Goal: Information Seeking & Learning: Compare options

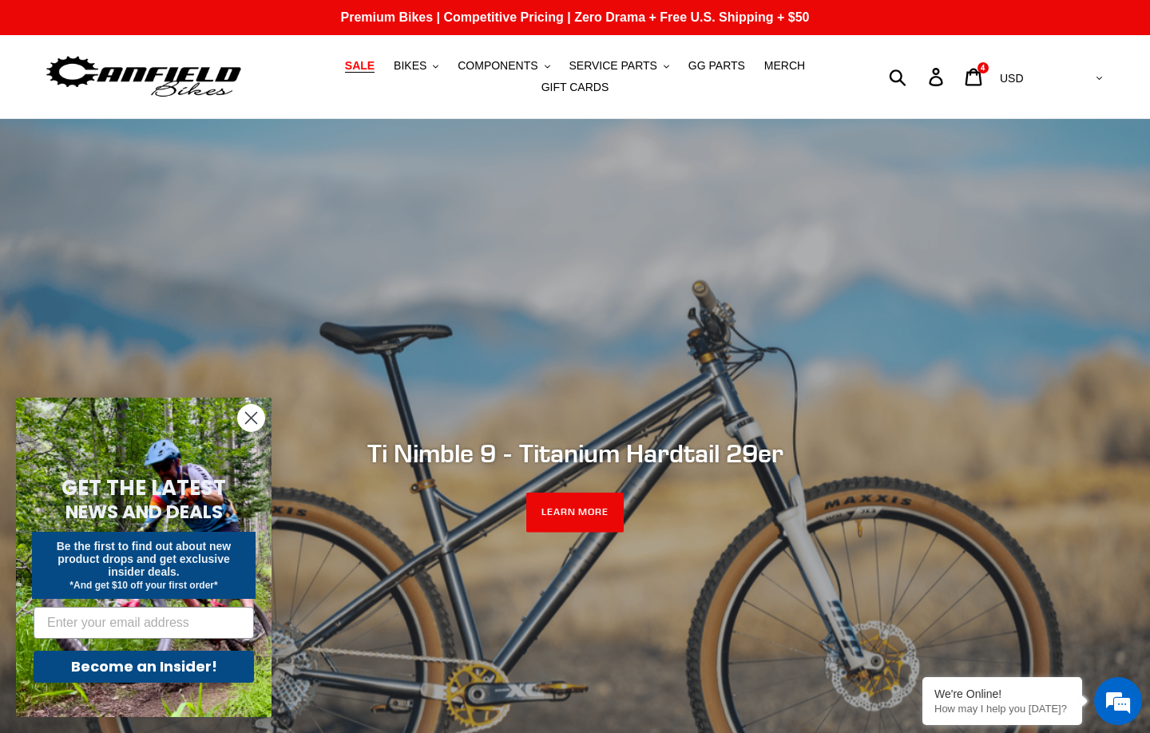
click at [375, 61] on span "SALE" at bounding box center [360, 66] width 30 height 14
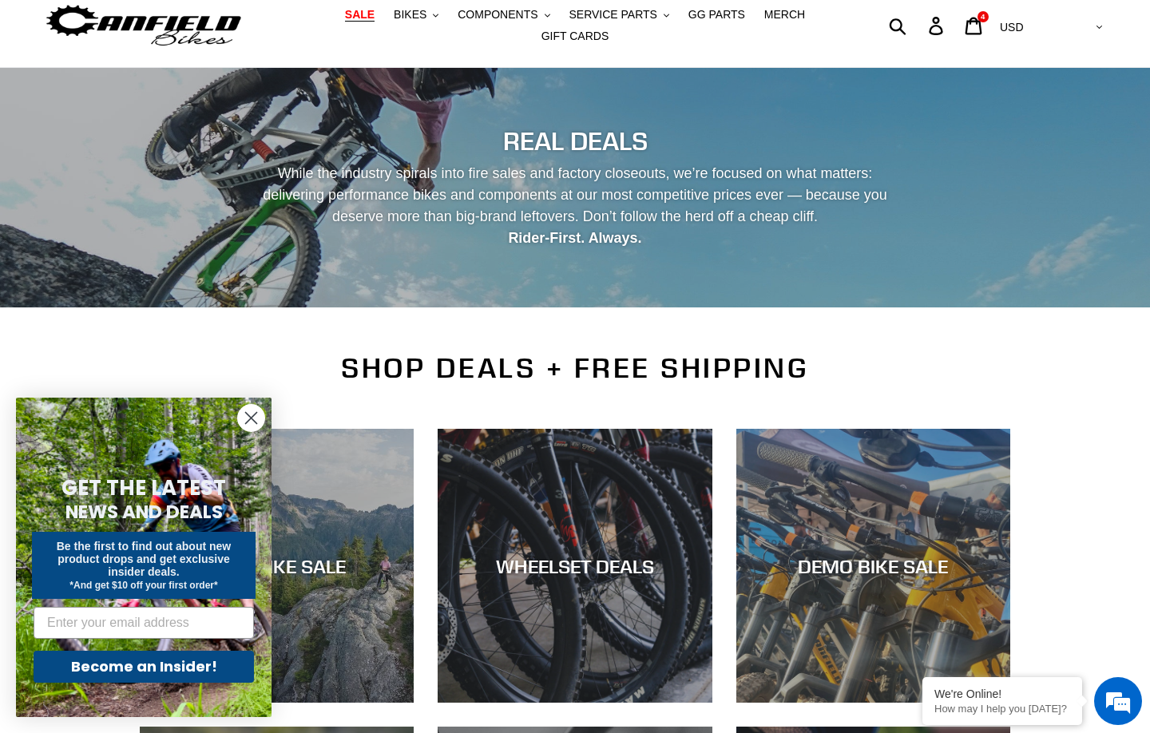
scroll to position [400, 0]
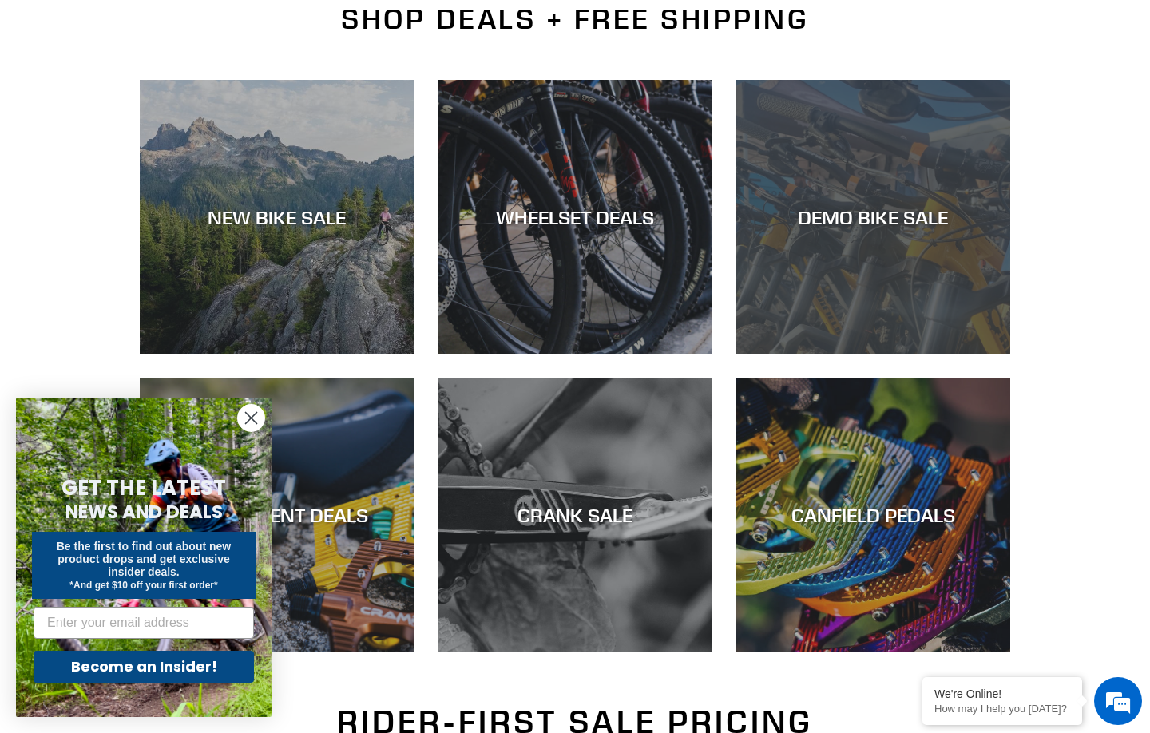
click at [846, 224] on div "DEMO BIKE SALE" at bounding box center [873, 216] width 274 height 23
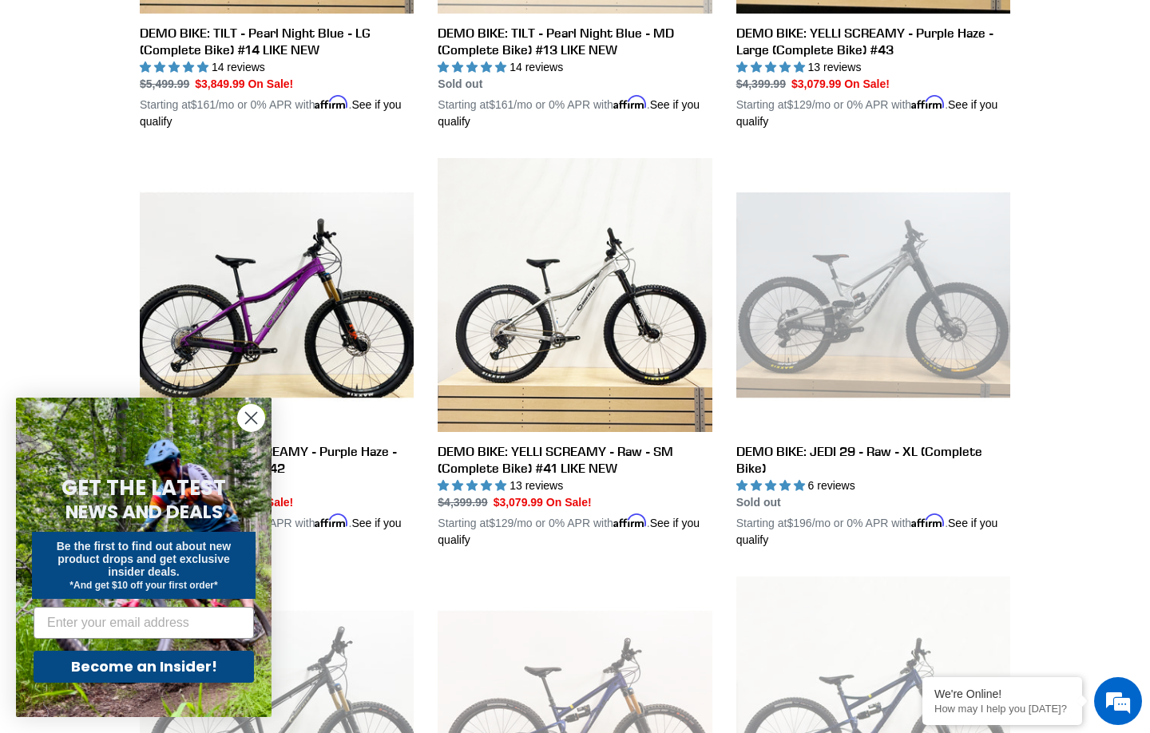
scroll to position [1033, 0]
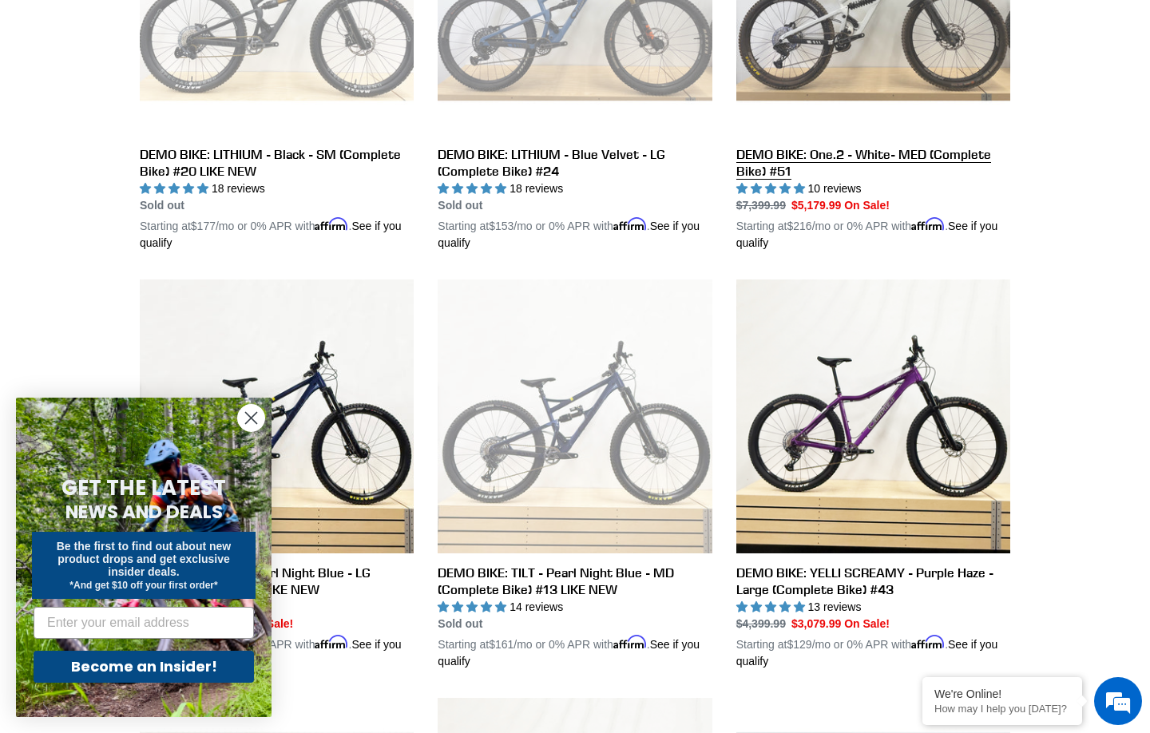
click at [816, 105] on link "DEMO BIKE: One.2 - White- MED (Complete Bike) #51" at bounding box center [873, 56] width 274 height 391
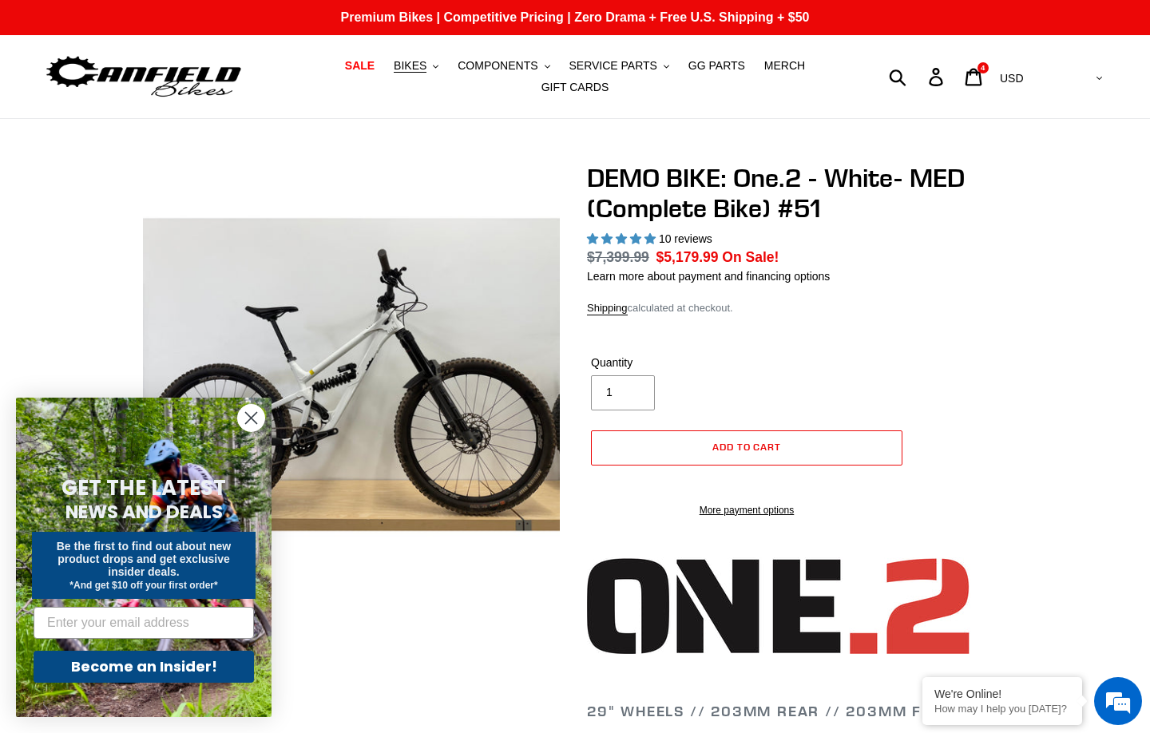
select select "highest-rating"
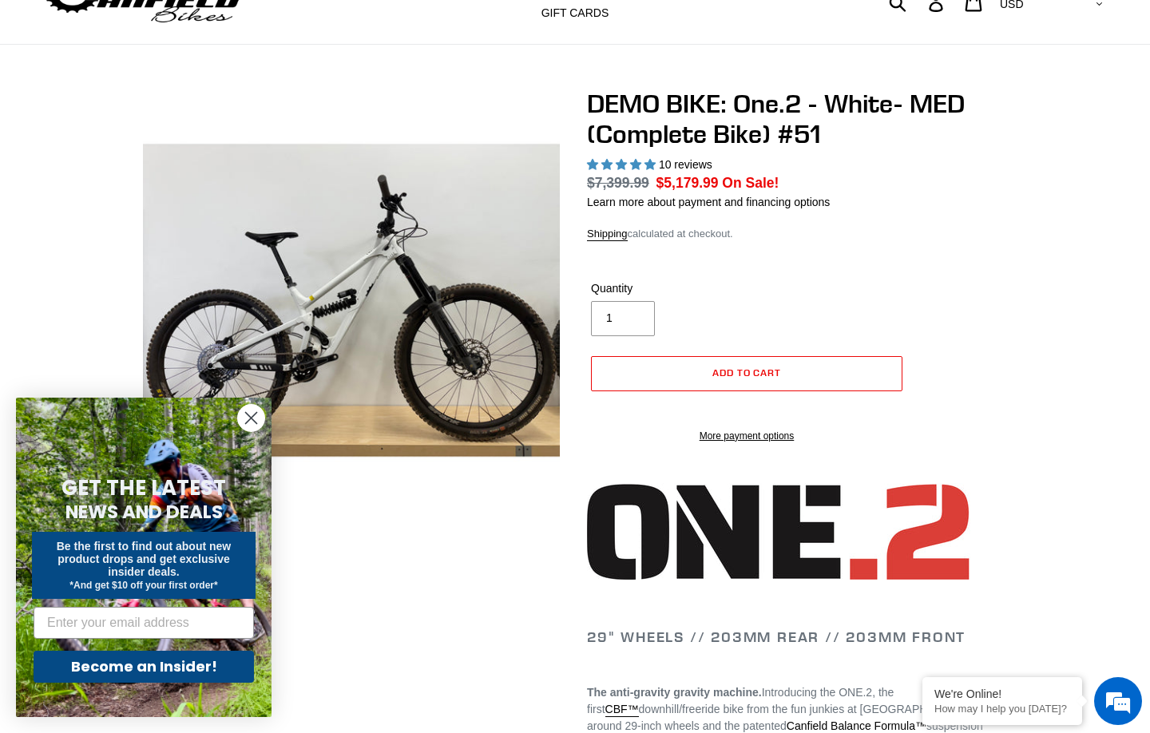
scroll to position [76, 0]
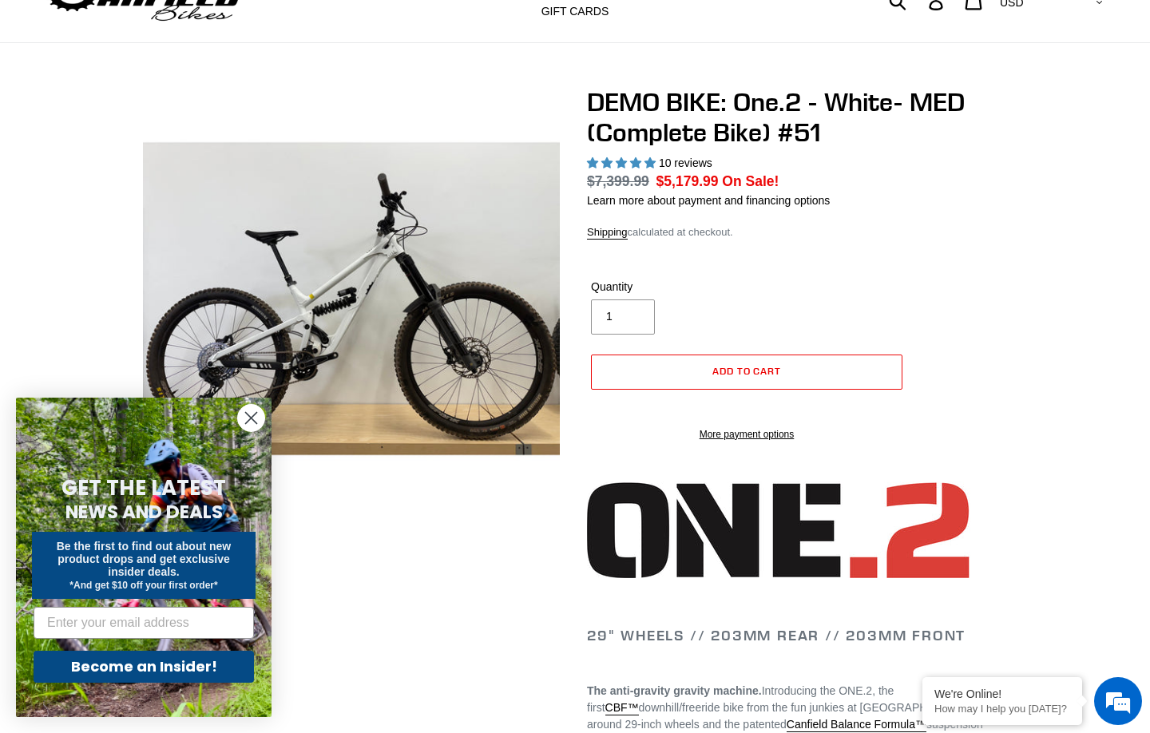
click at [244, 418] on circle "Close dialog" at bounding box center [251, 418] width 26 height 26
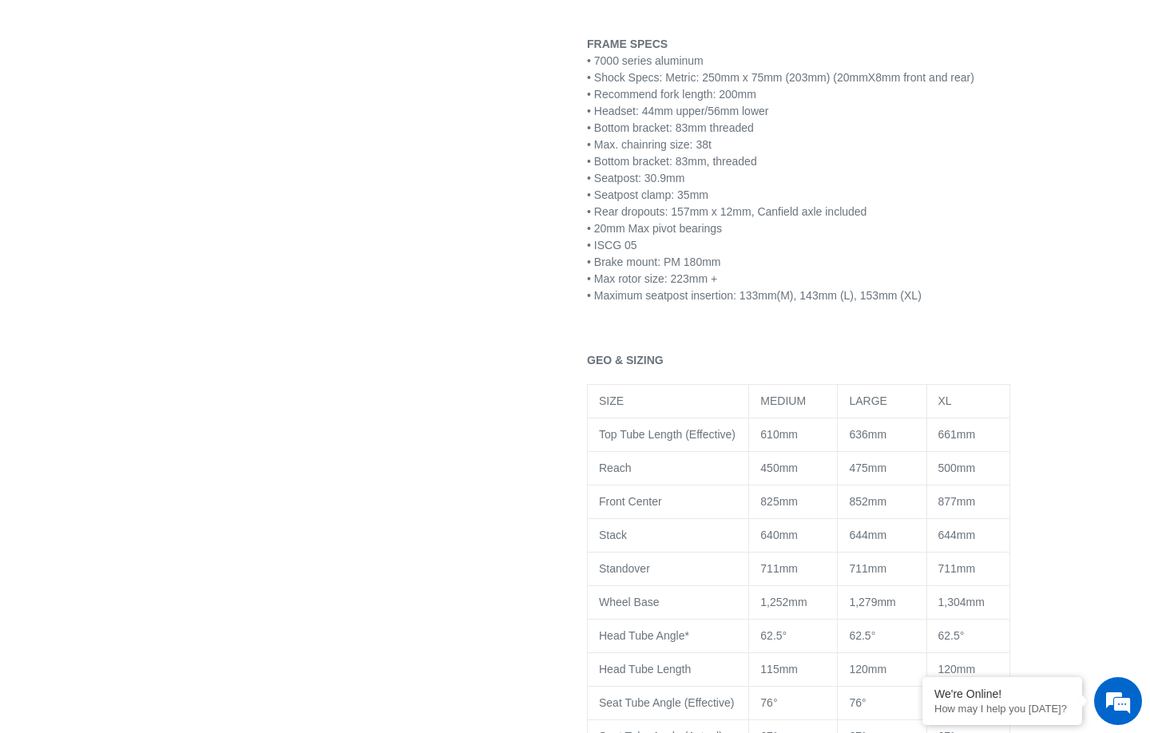
scroll to position [2049, 0]
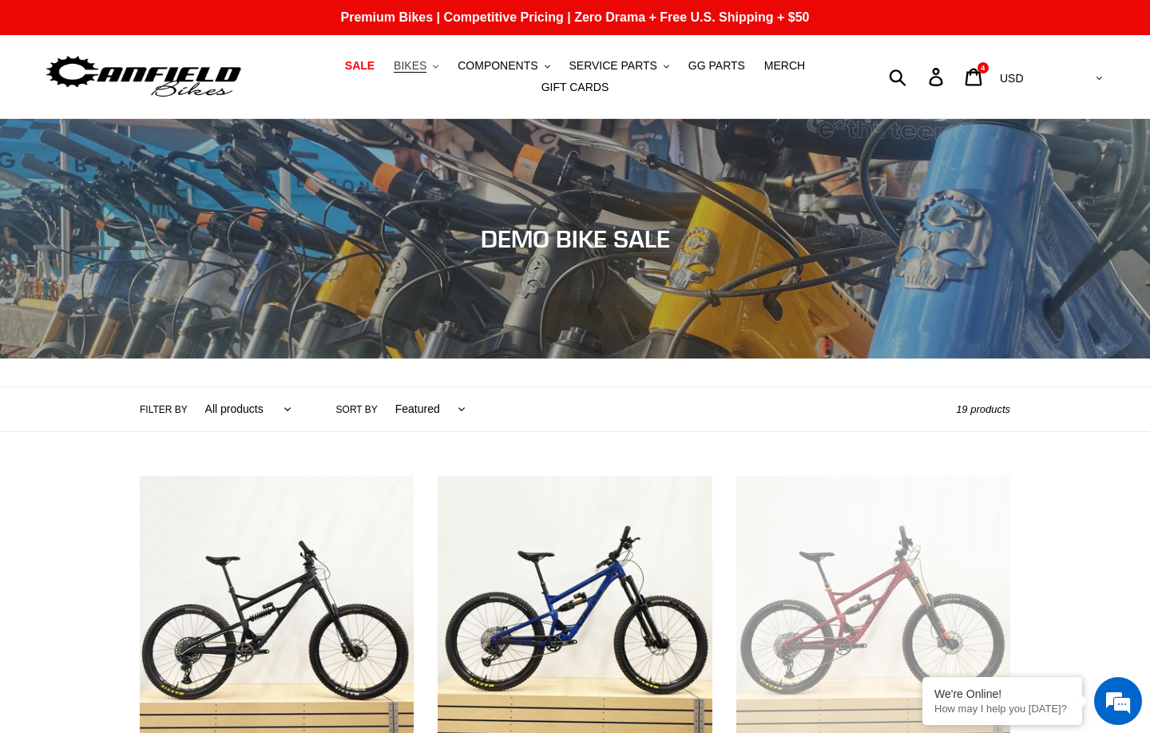
click at [412, 68] on span "BIKES" at bounding box center [410, 66] width 33 height 14
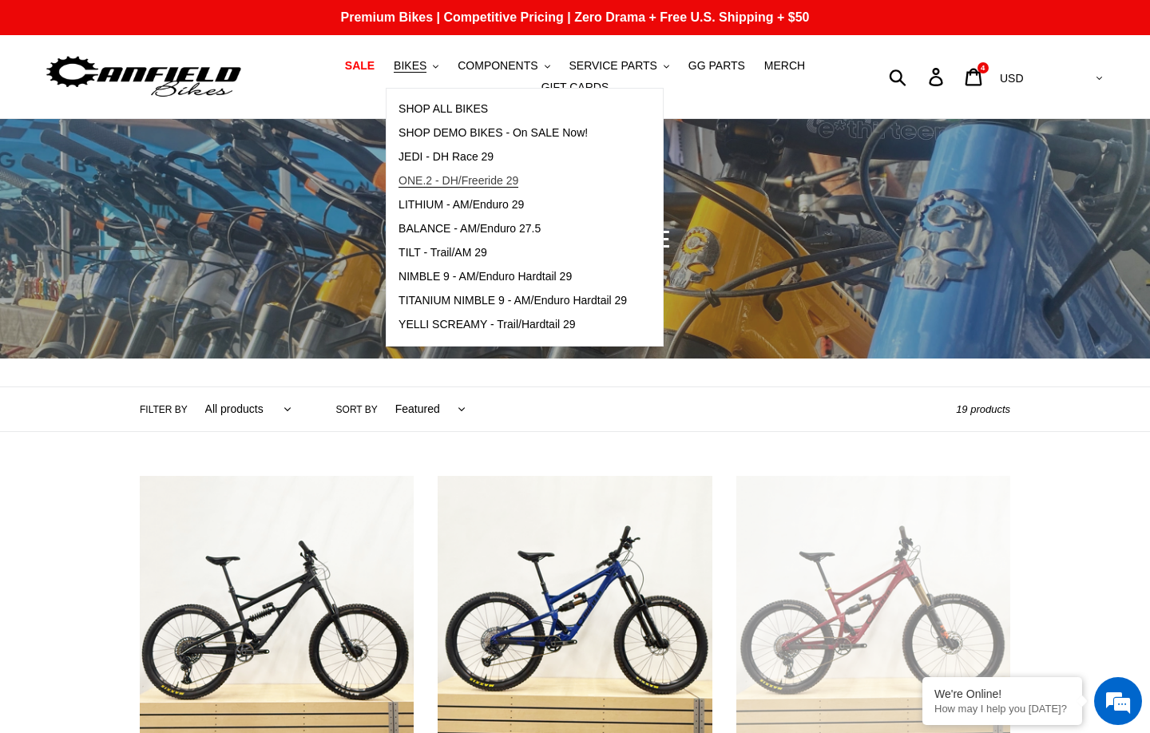
click at [477, 176] on span "ONE.2 - DH/Freeride 29" at bounding box center [458, 181] width 120 height 14
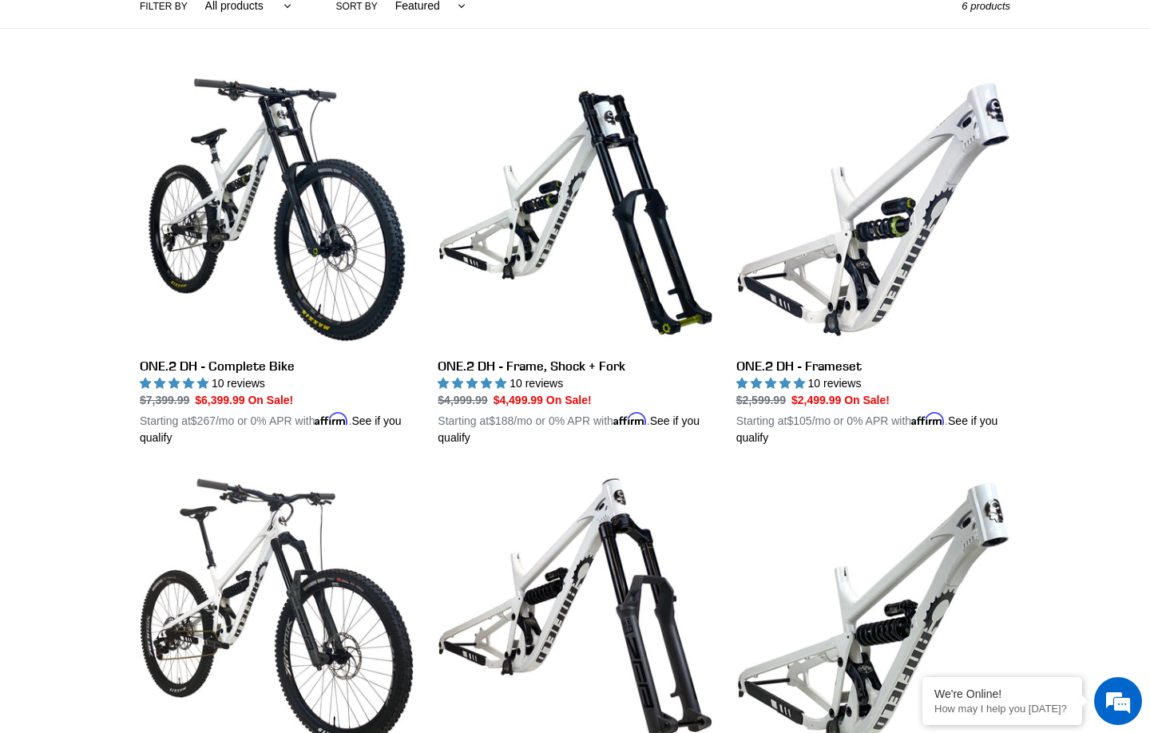
scroll to position [424, 0]
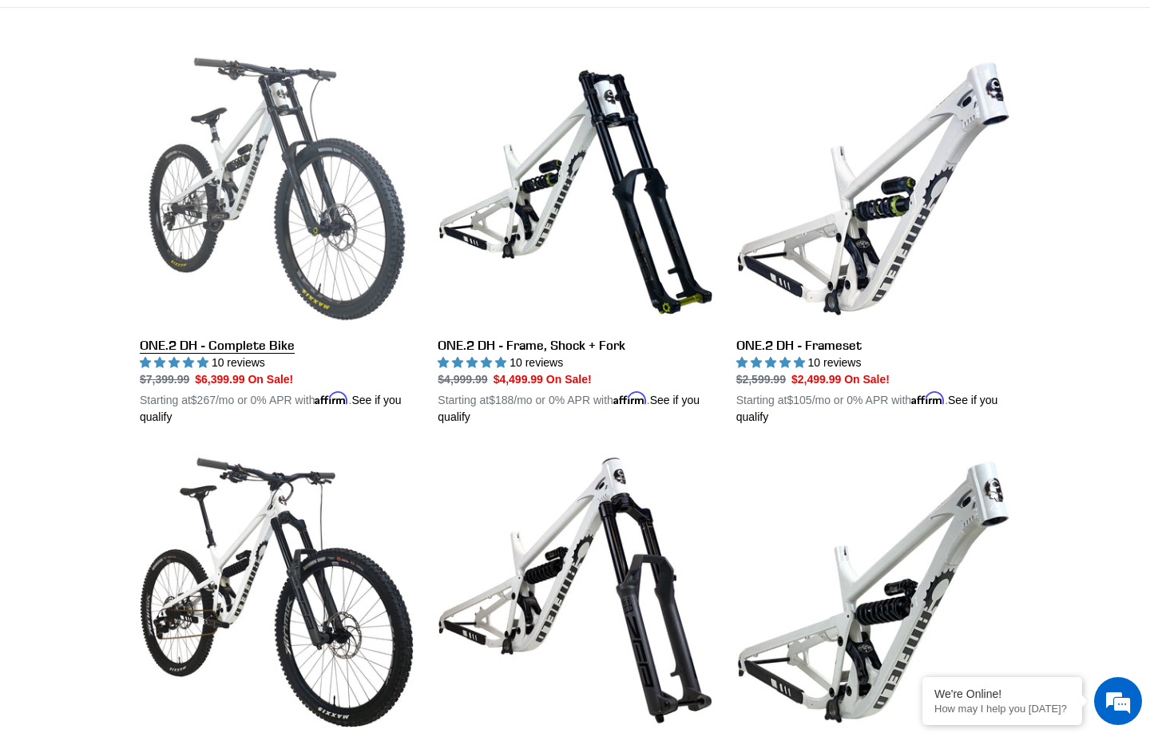
click at [303, 240] on link "ONE.2 DH - Complete Bike" at bounding box center [277, 239] width 274 height 374
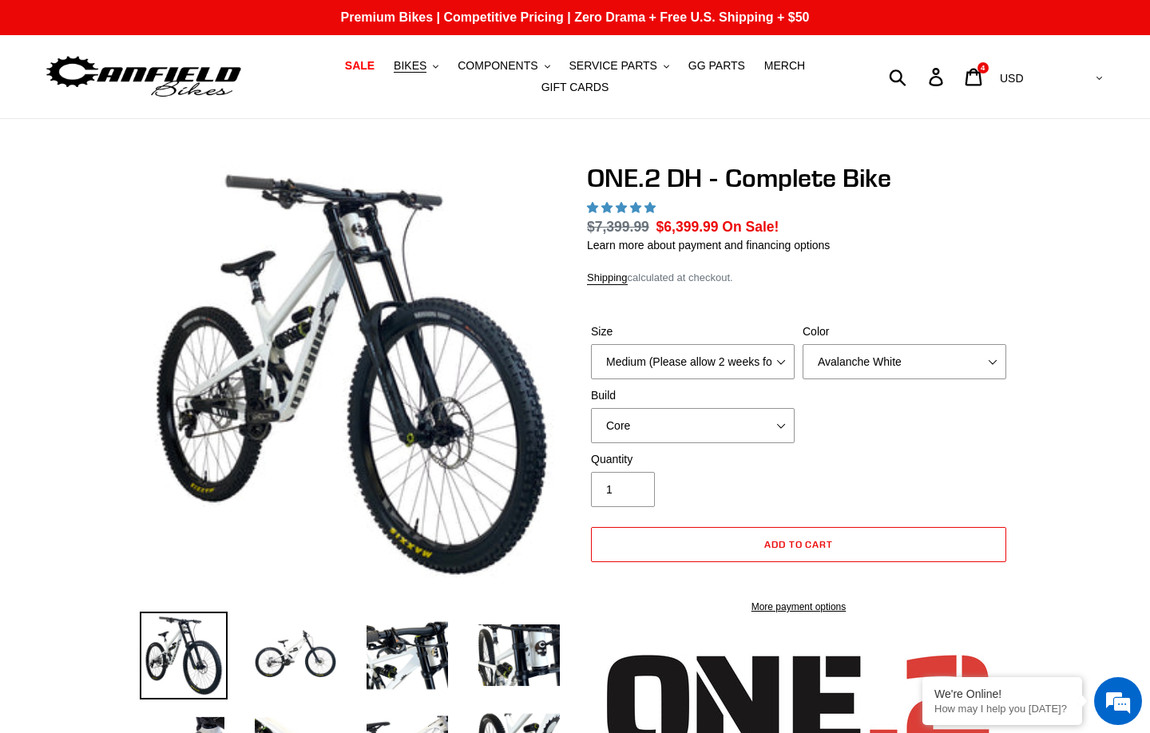
select select "highest-rating"
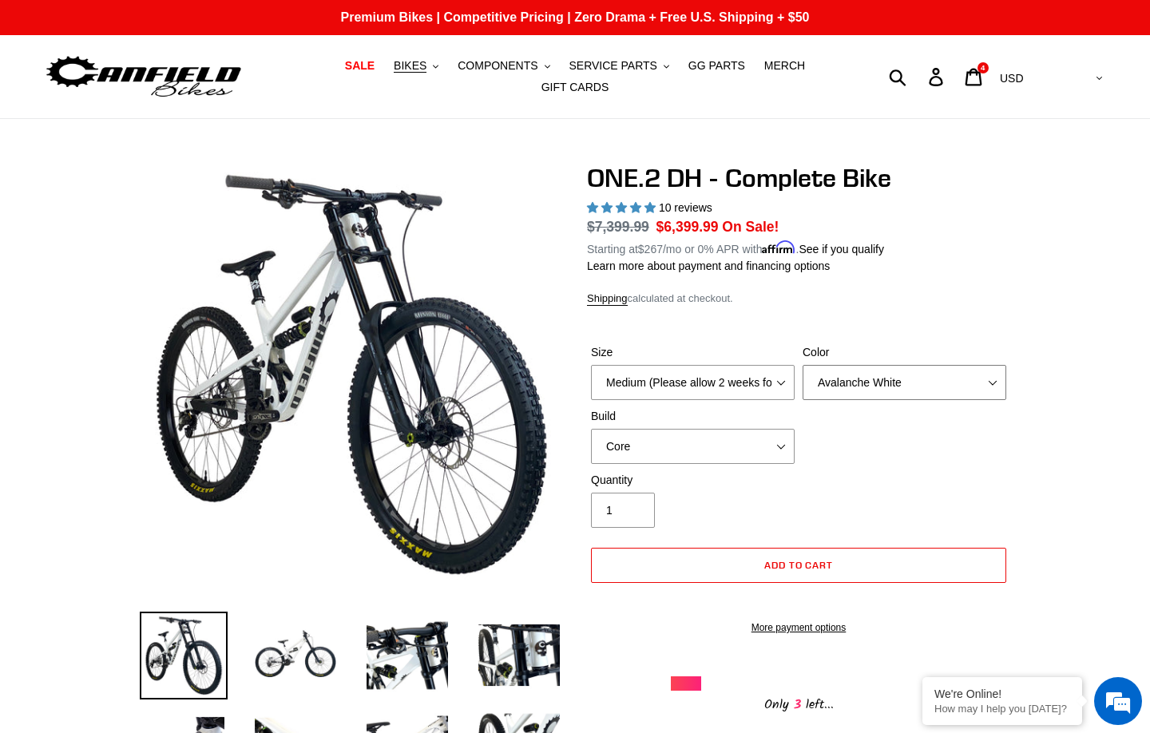
click at [876, 388] on select "Avalanche White Bentonite Grey" at bounding box center [905, 382] width 204 height 35
click at [765, 451] on select "Core Pro" at bounding box center [693, 446] width 204 height 35
click at [712, 435] on select "Core Pro" at bounding box center [693, 446] width 204 height 35
select select "Pro"
click at [591, 429] on select "Core Pro" at bounding box center [693, 446] width 204 height 35
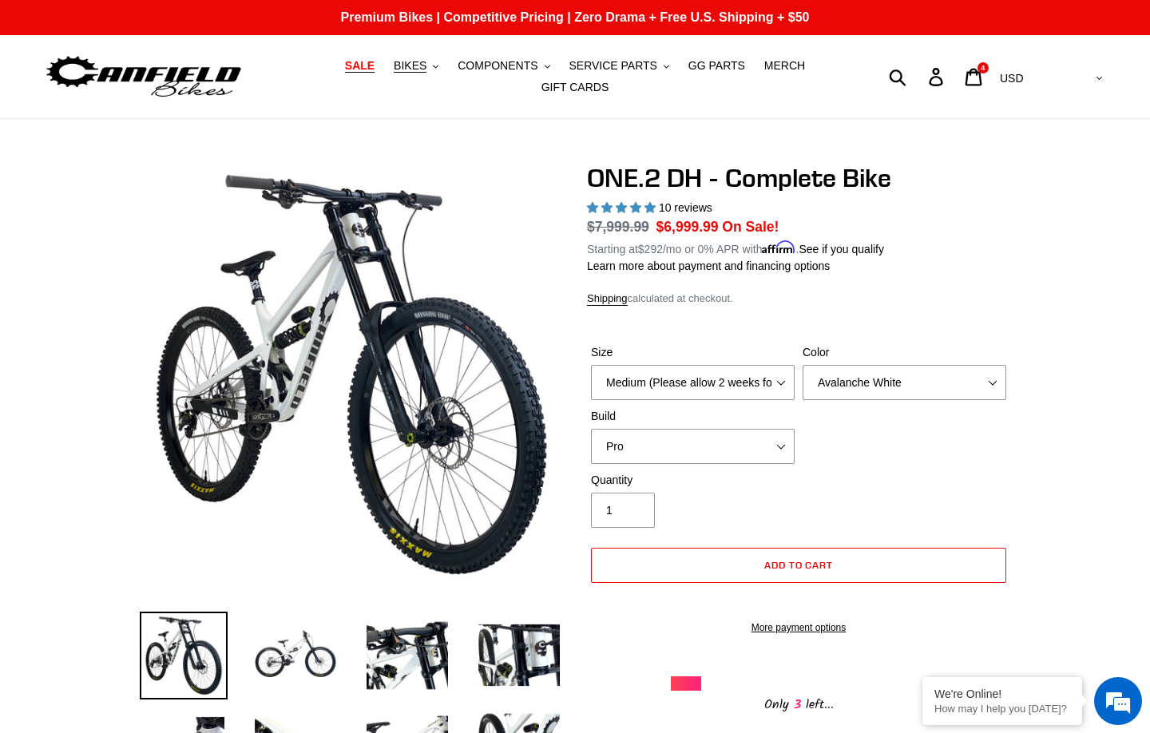
click at [356, 70] on span "SALE" at bounding box center [360, 66] width 30 height 14
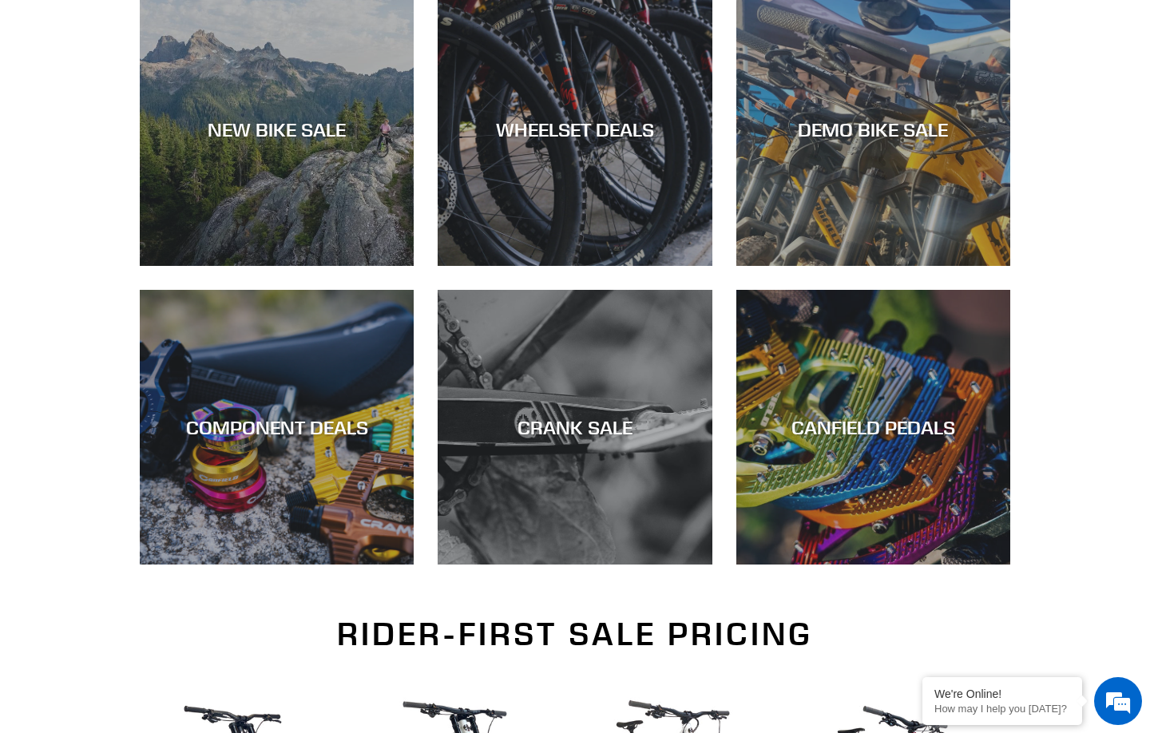
scroll to position [493, 0]
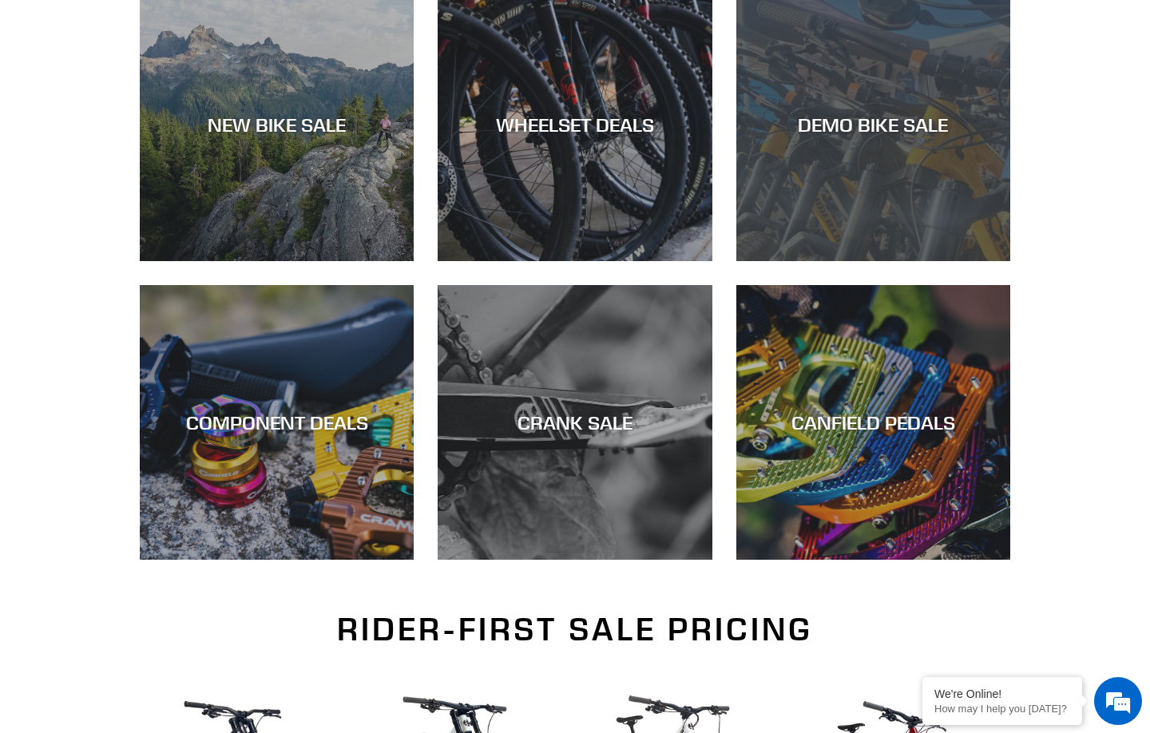
click at [888, 261] on div "DEMO BIKE SALE" at bounding box center [873, 261] width 274 height 0
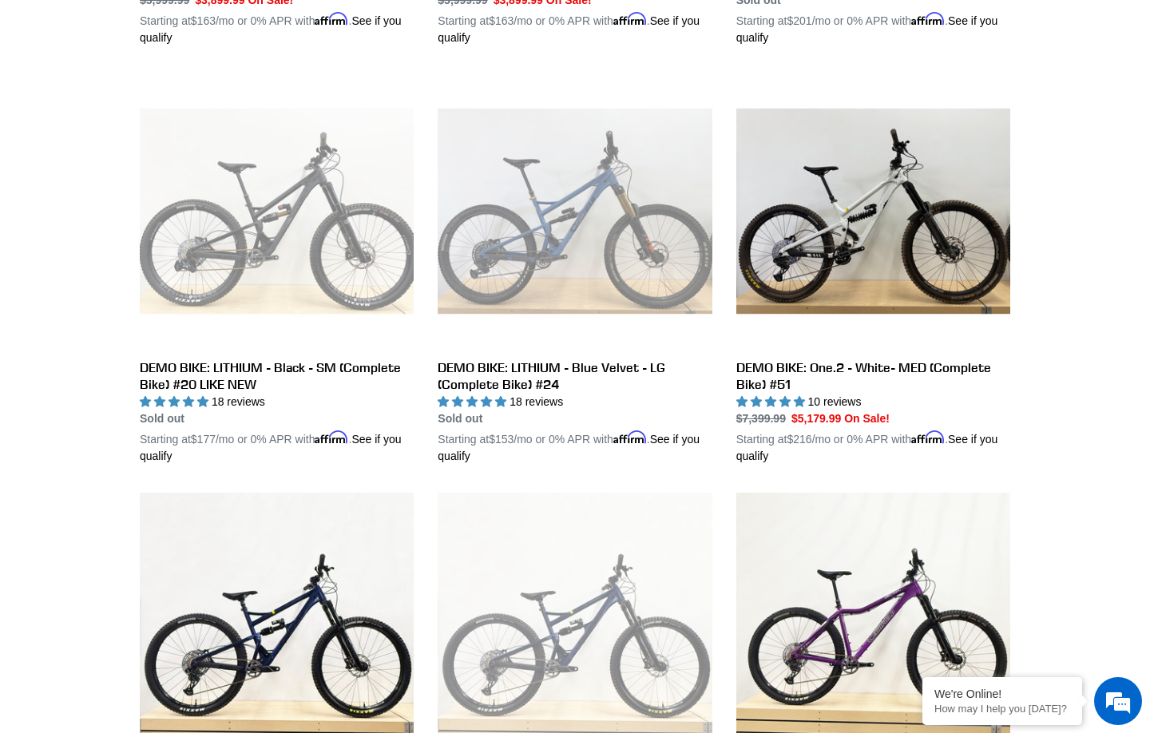
scroll to position [819, 0]
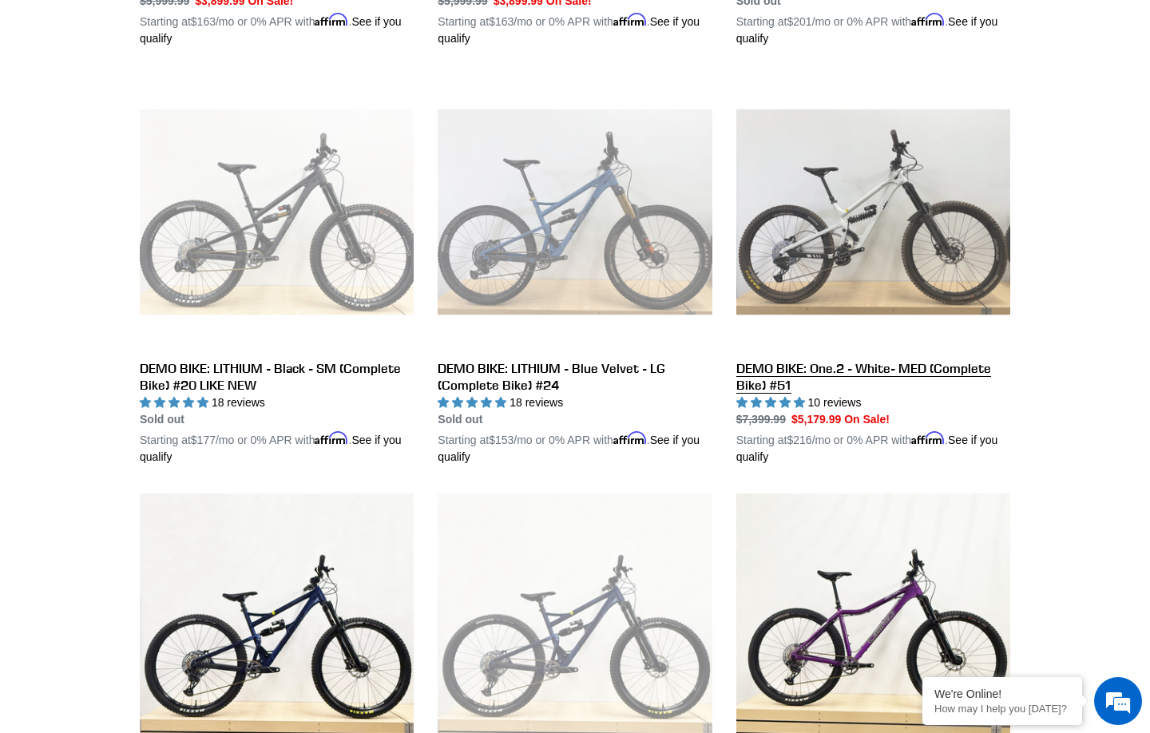
click at [797, 264] on link "DEMO BIKE: One.2 - White- MED (Complete Bike) #51" at bounding box center [873, 270] width 274 height 391
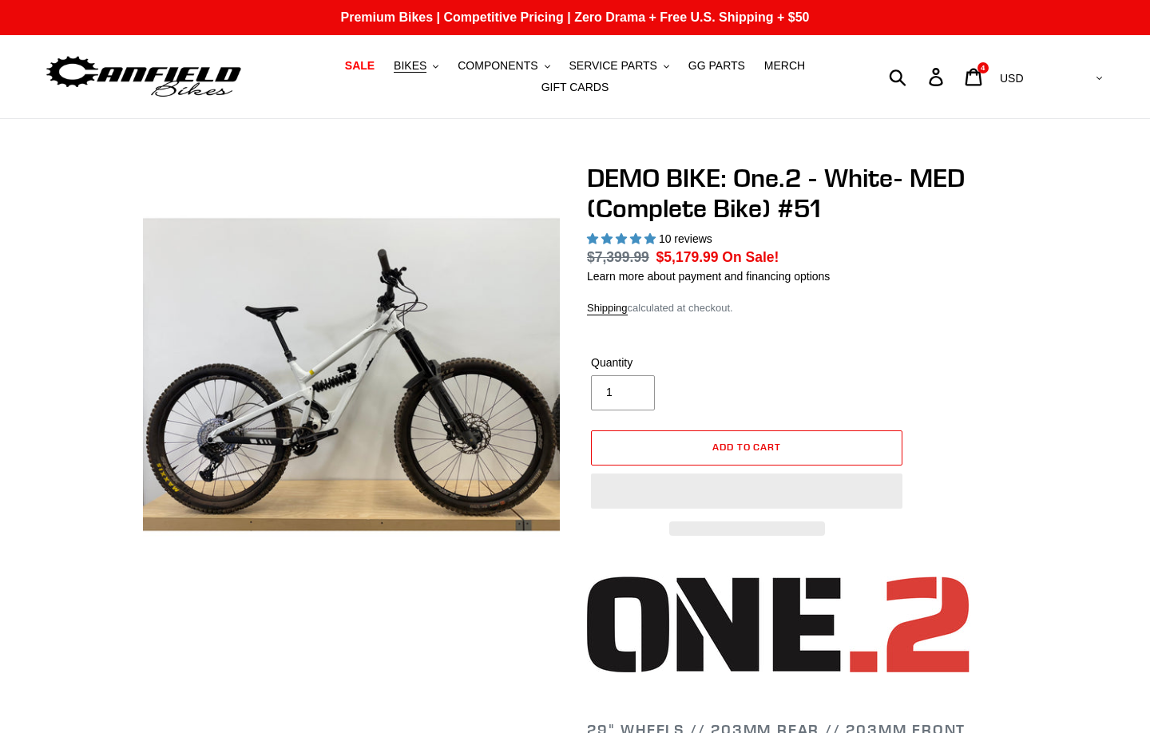
select select "highest-rating"
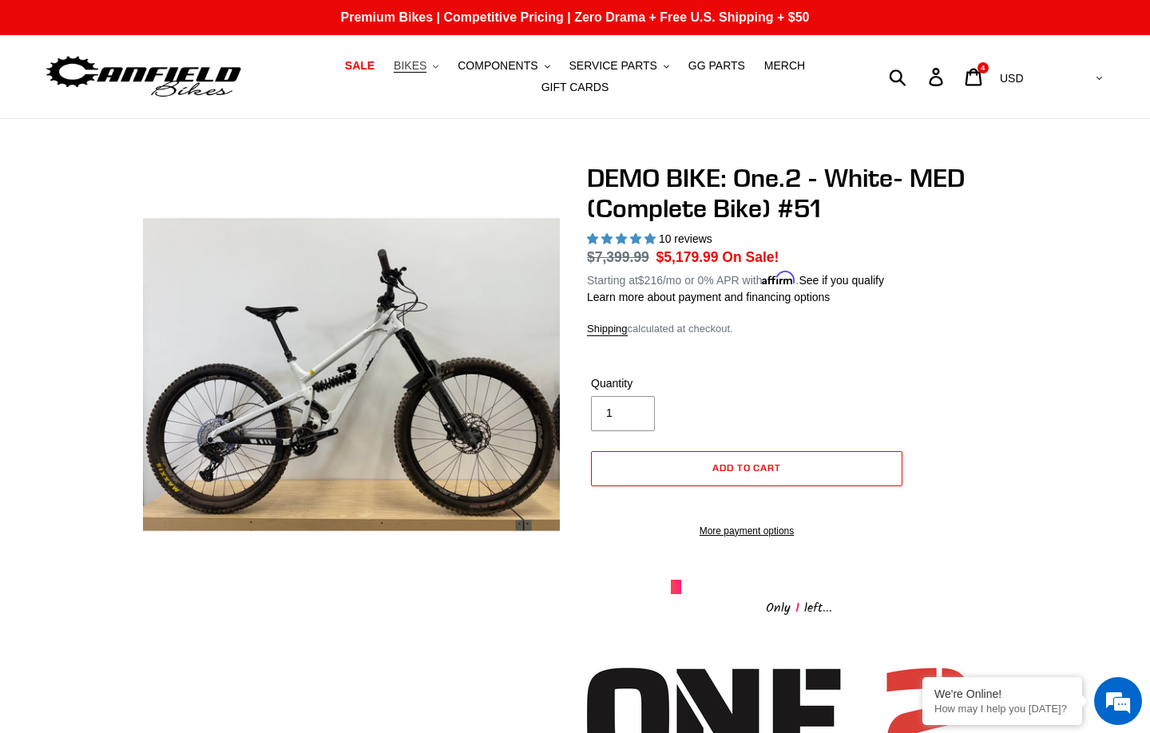
click at [430, 72] on button "BIKES .cls-1{fill:#231f20}" at bounding box center [416, 66] width 61 height 22
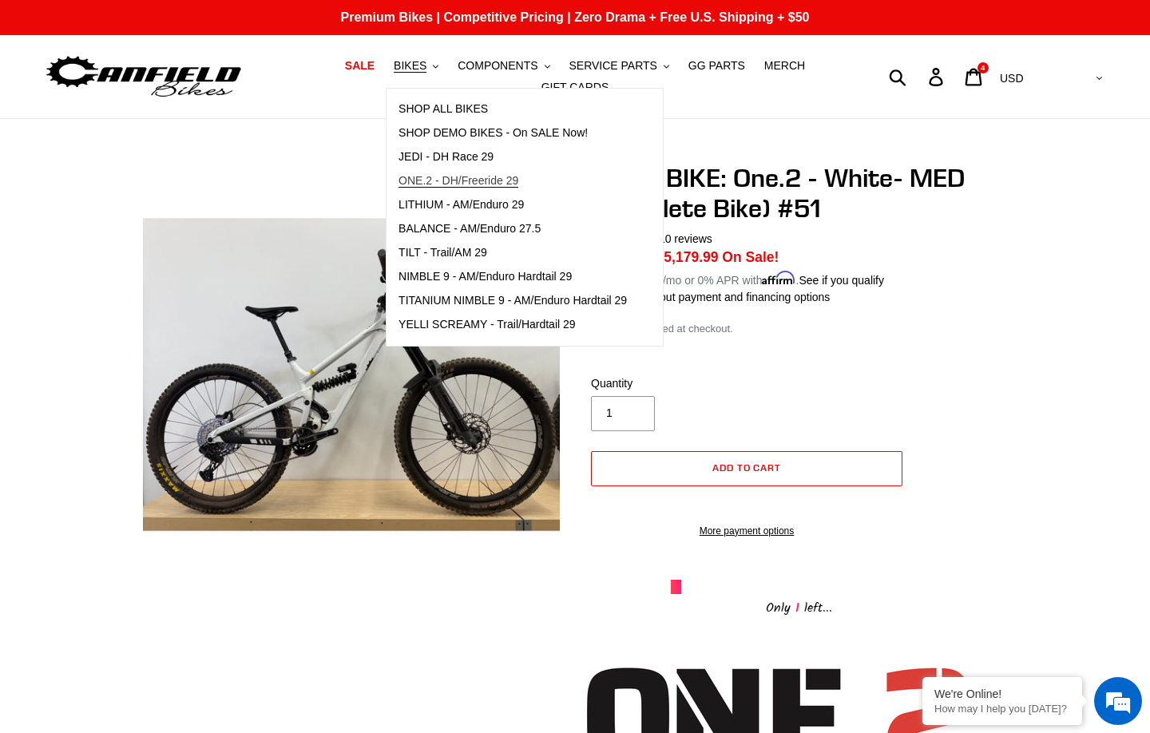
click at [441, 184] on span "ONE.2 - DH/Freeride 29" at bounding box center [458, 181] width 120 height 14
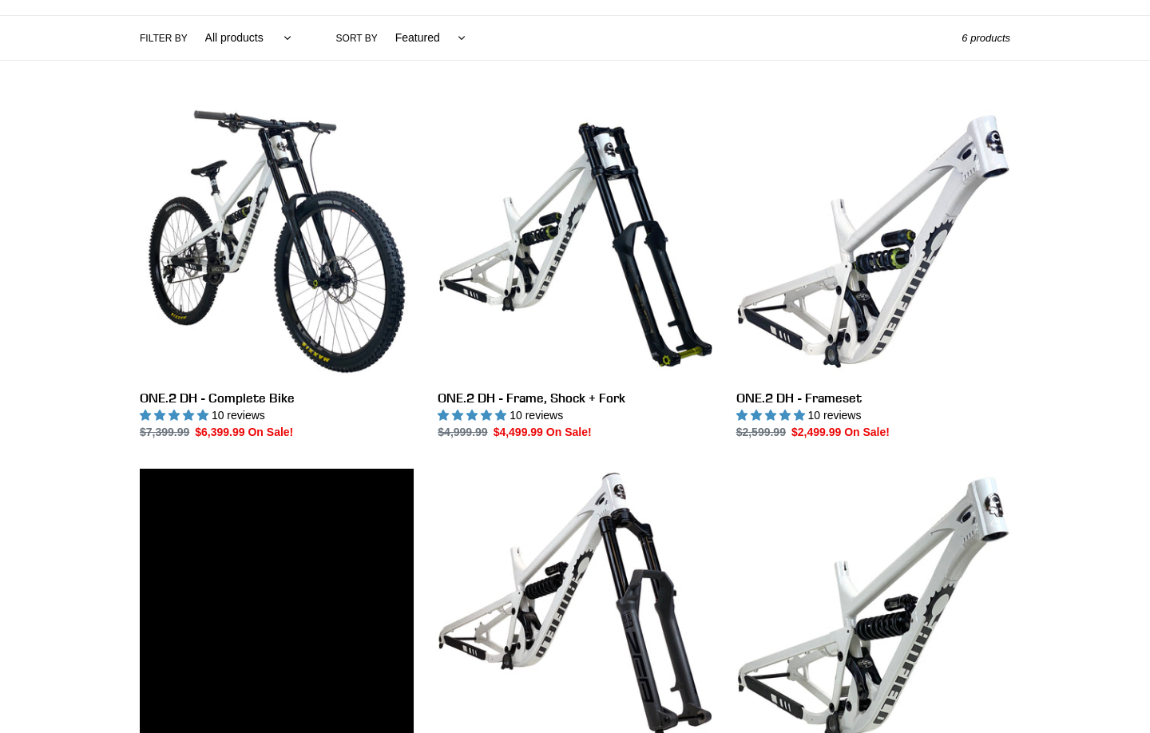
scroll to position [427, 0]
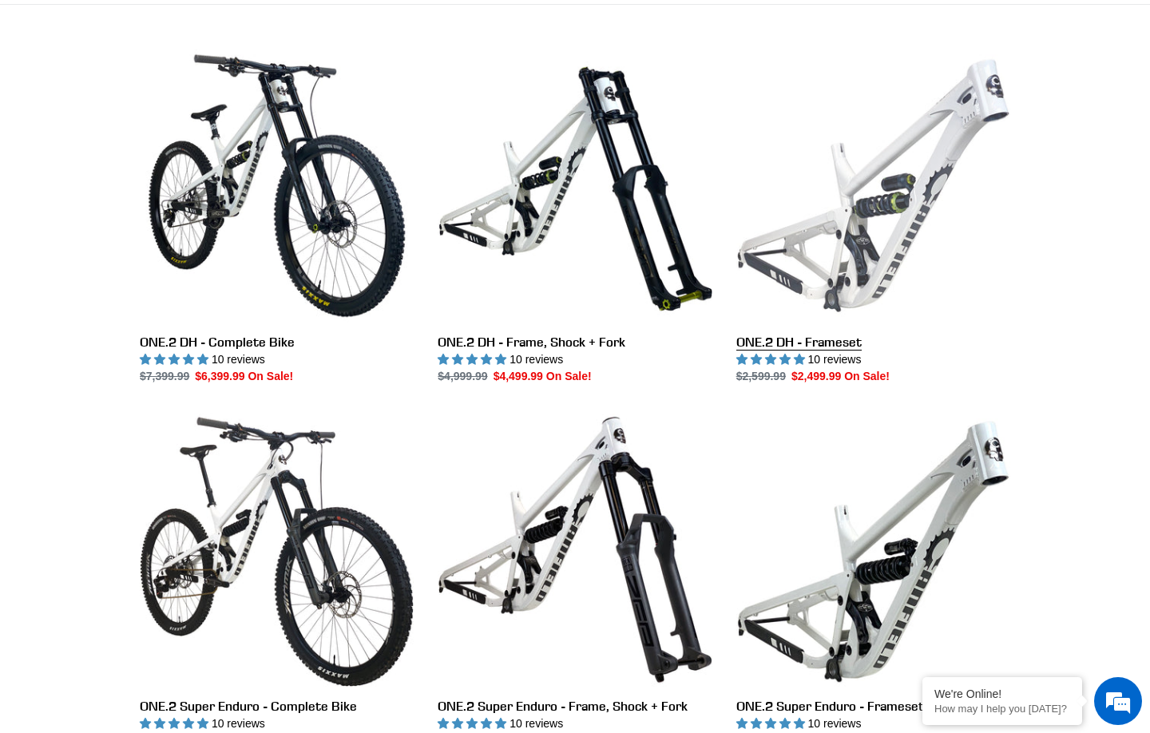
click at [852, 234] on link "ONE.2 DH - Frameset" at bounding box center [873, 217] width 274 height 336
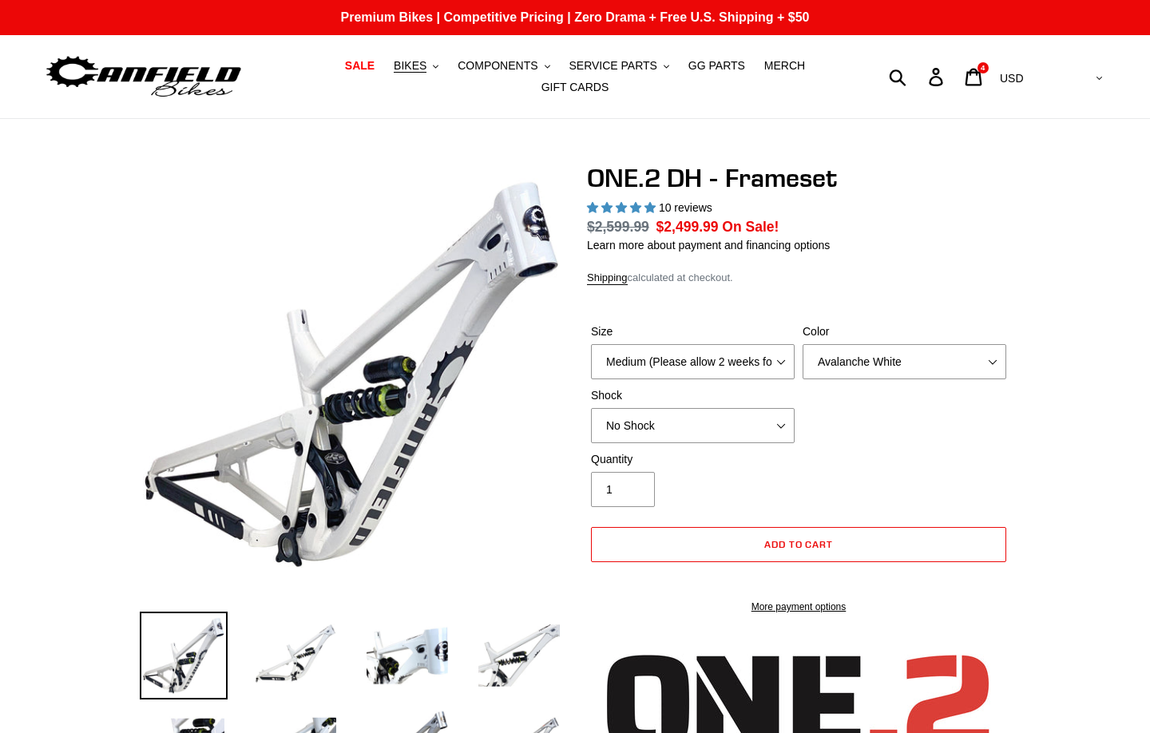
select select "highest-rating"
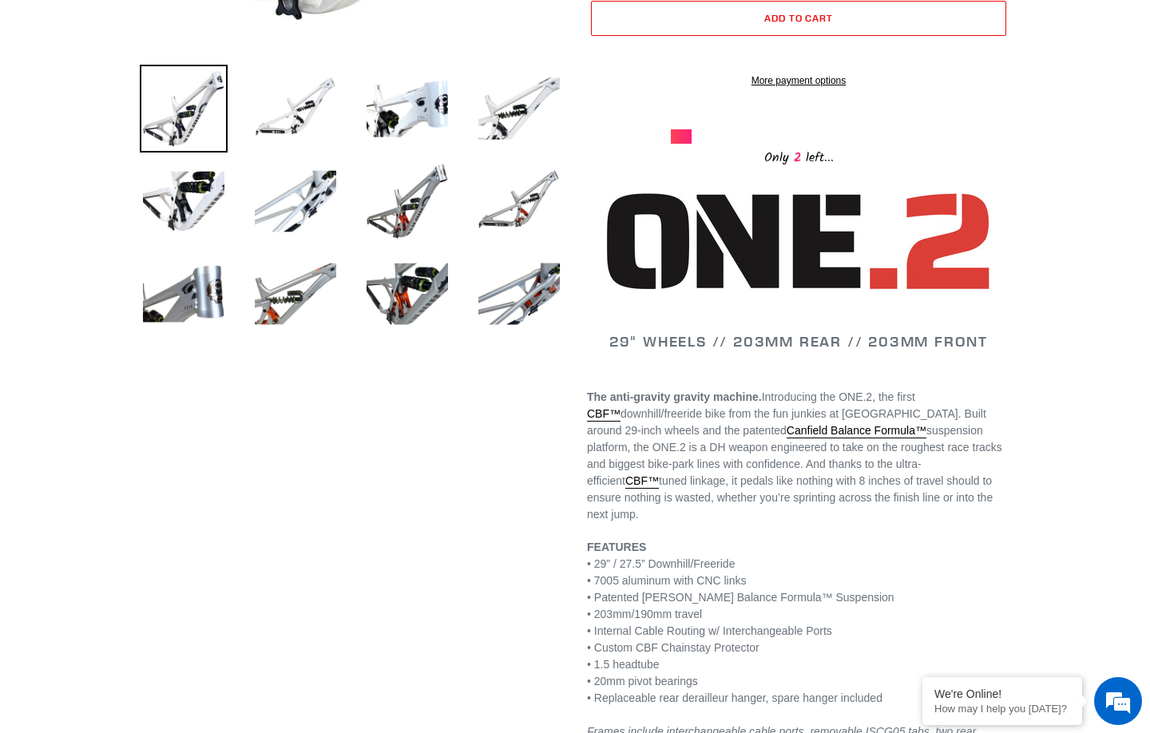
scroll to position [444, 0]
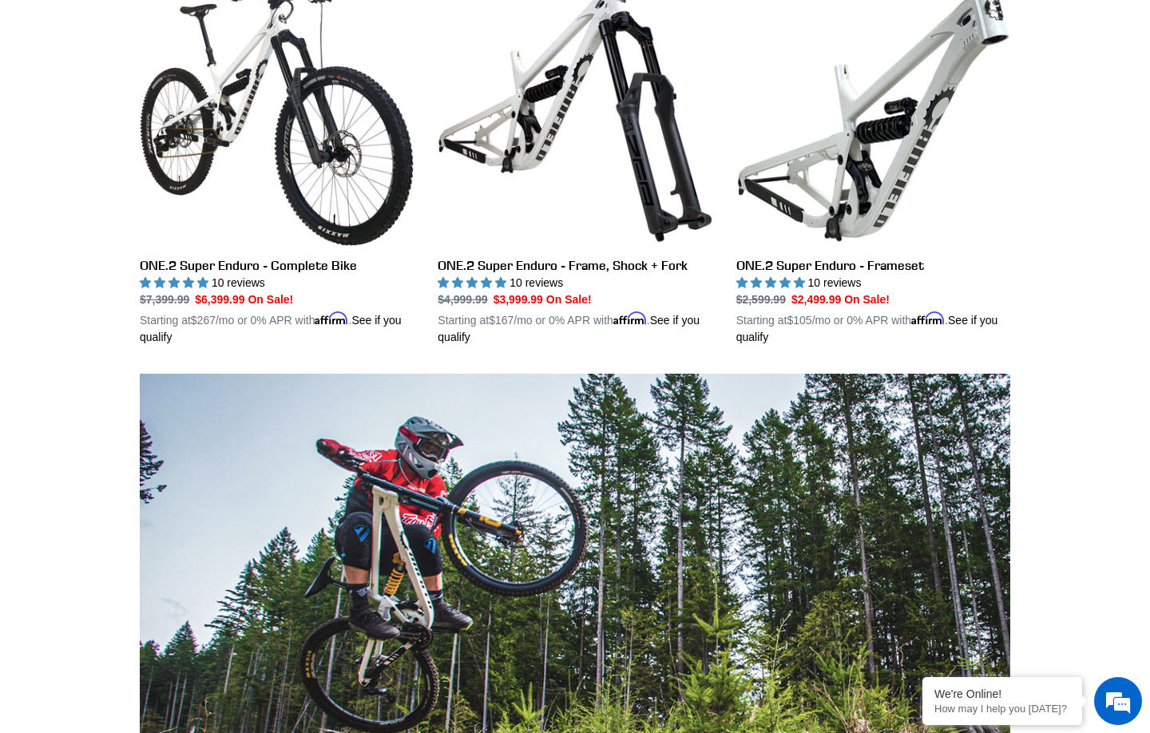
scroll to position [1009, 0]
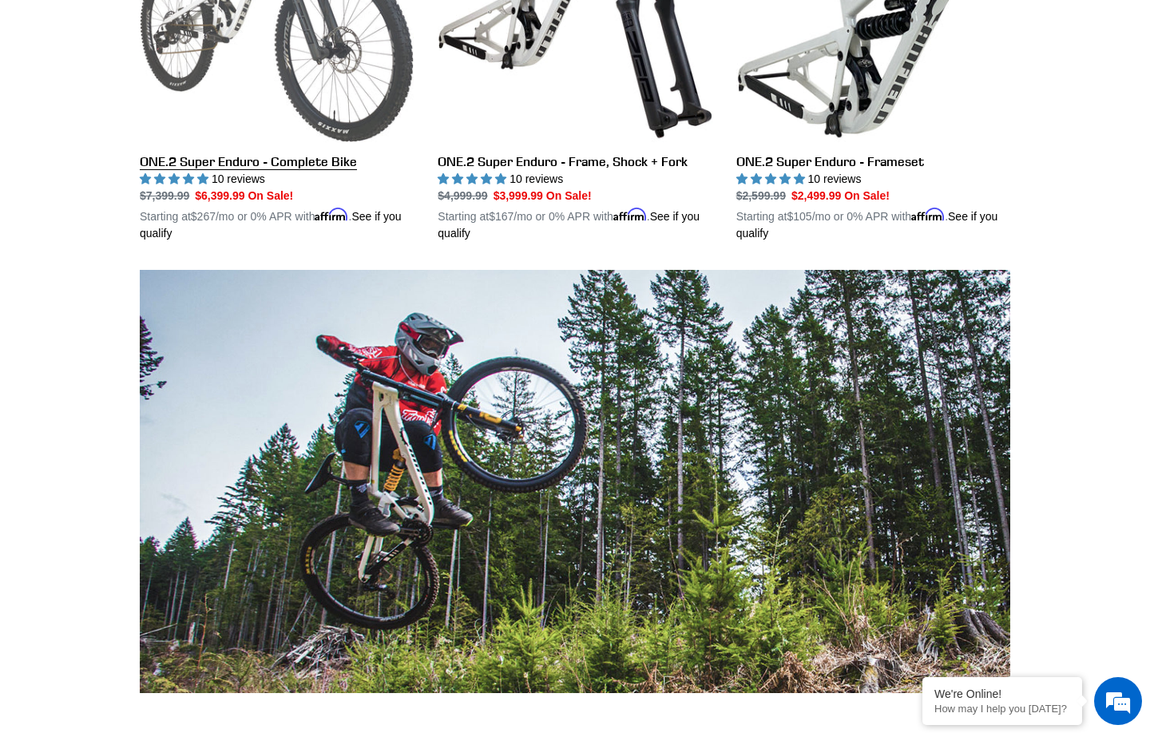
click at [220, 76] on link "ONE.2 Super Enduro - Complete Bike" at bounding box center [277, 55] width 274 height 374
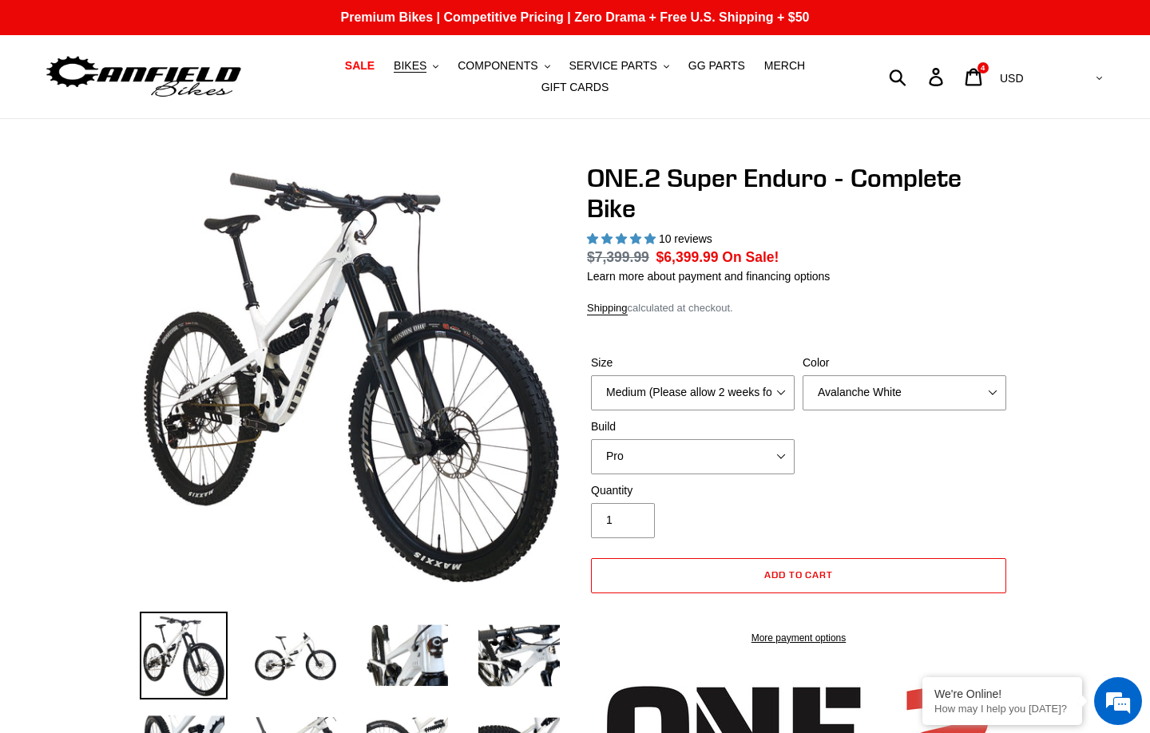
select select "highest-rating"
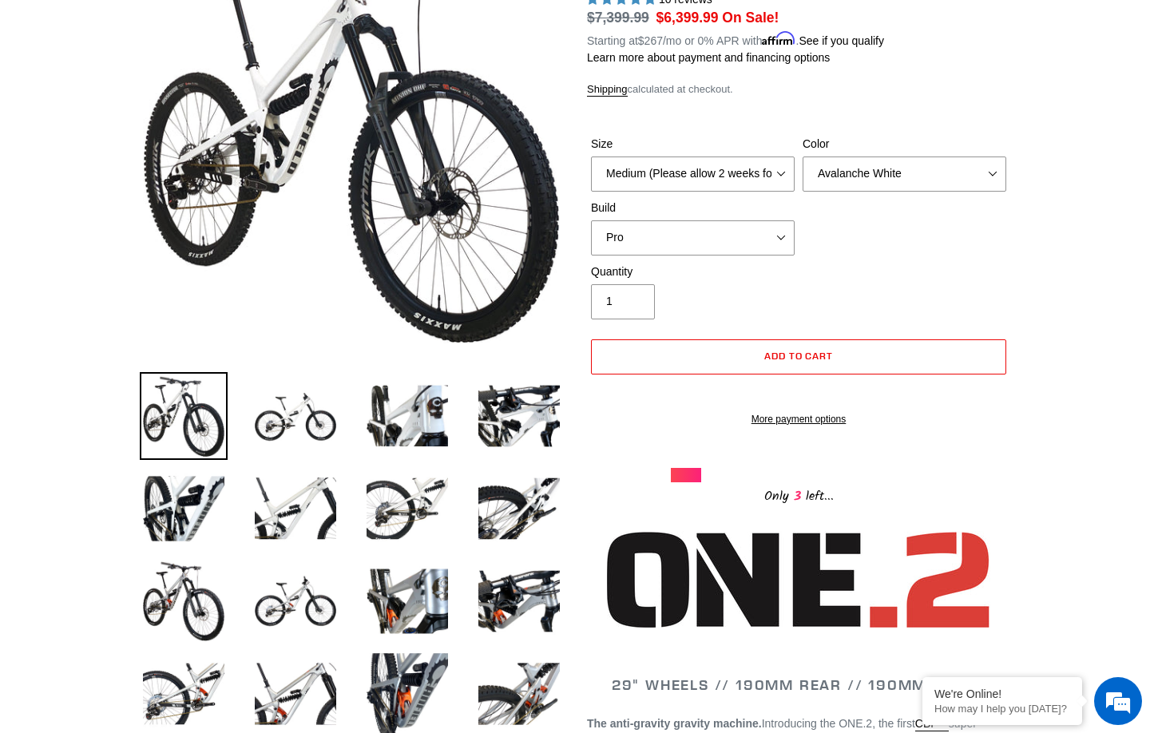
scroll to position [236, 0]
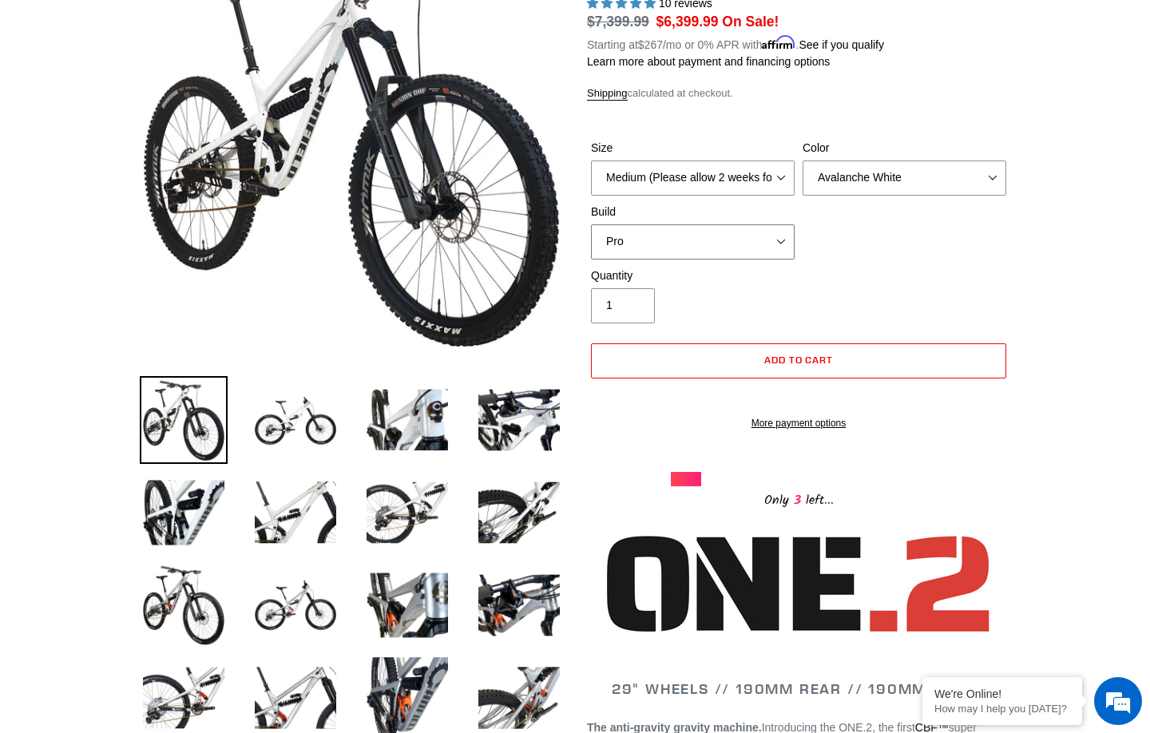
click at [782, 232] on select "Pro" at bounding box center [693, 241] width 204 height 35
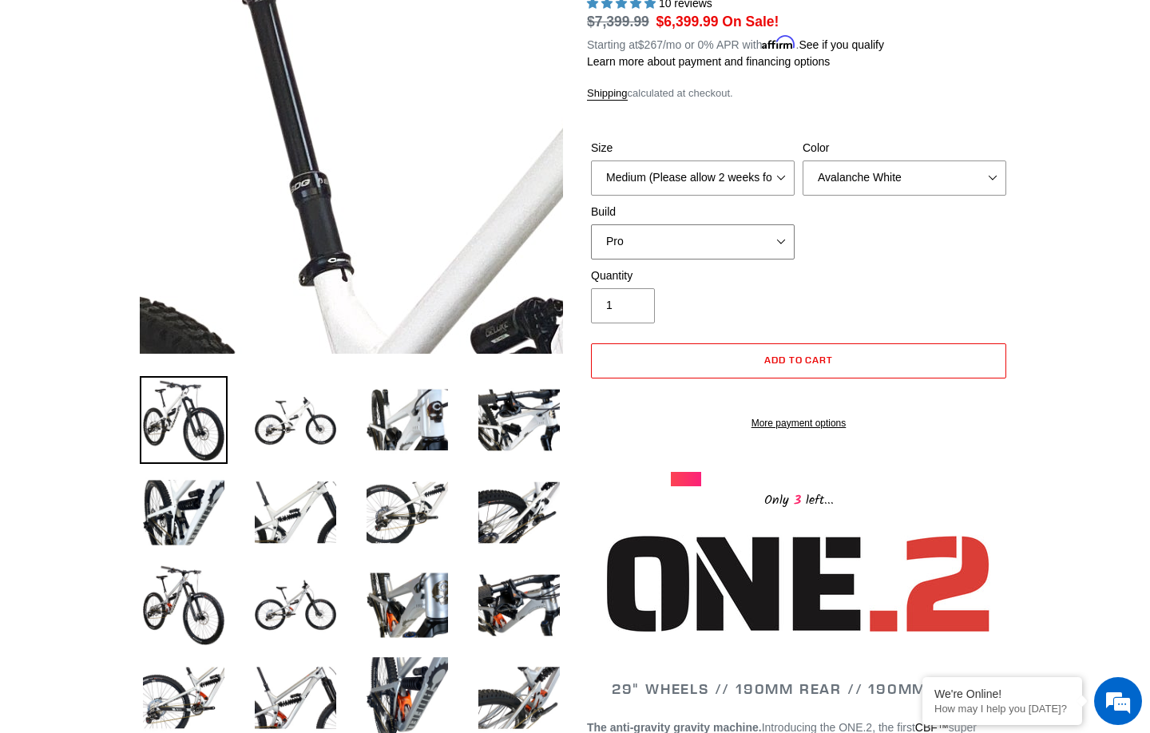
scroll to position [0, 0]
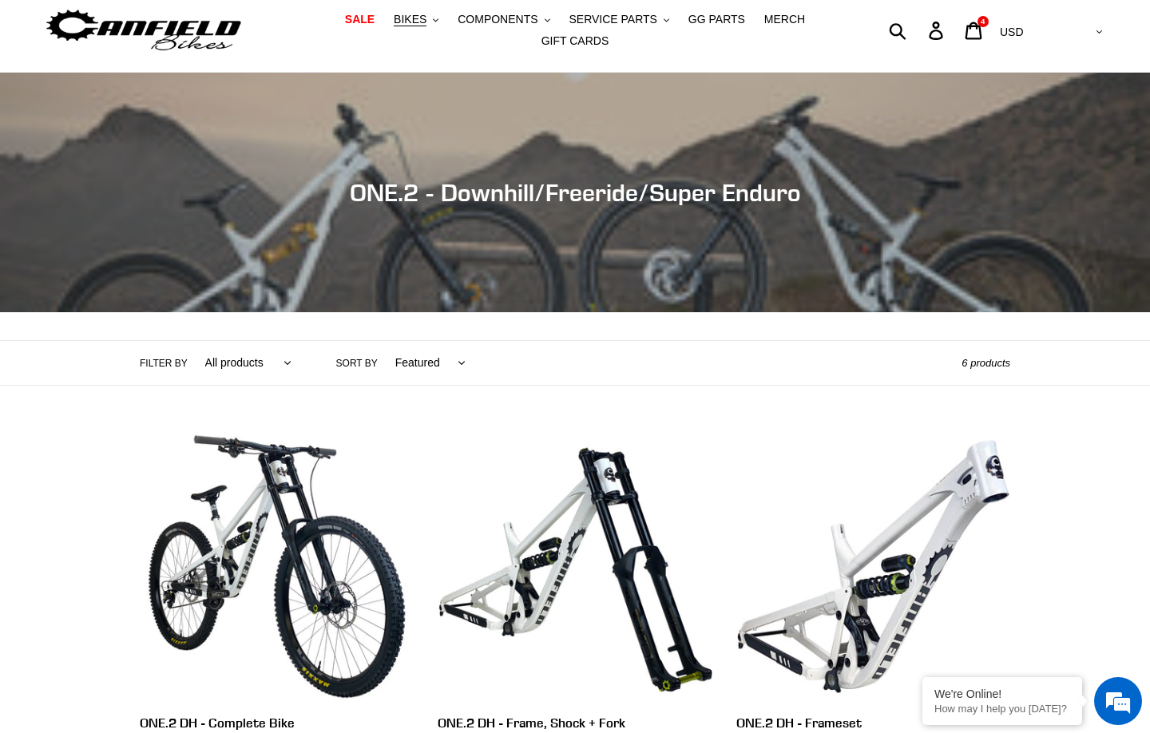
scroll to position [38, 0]
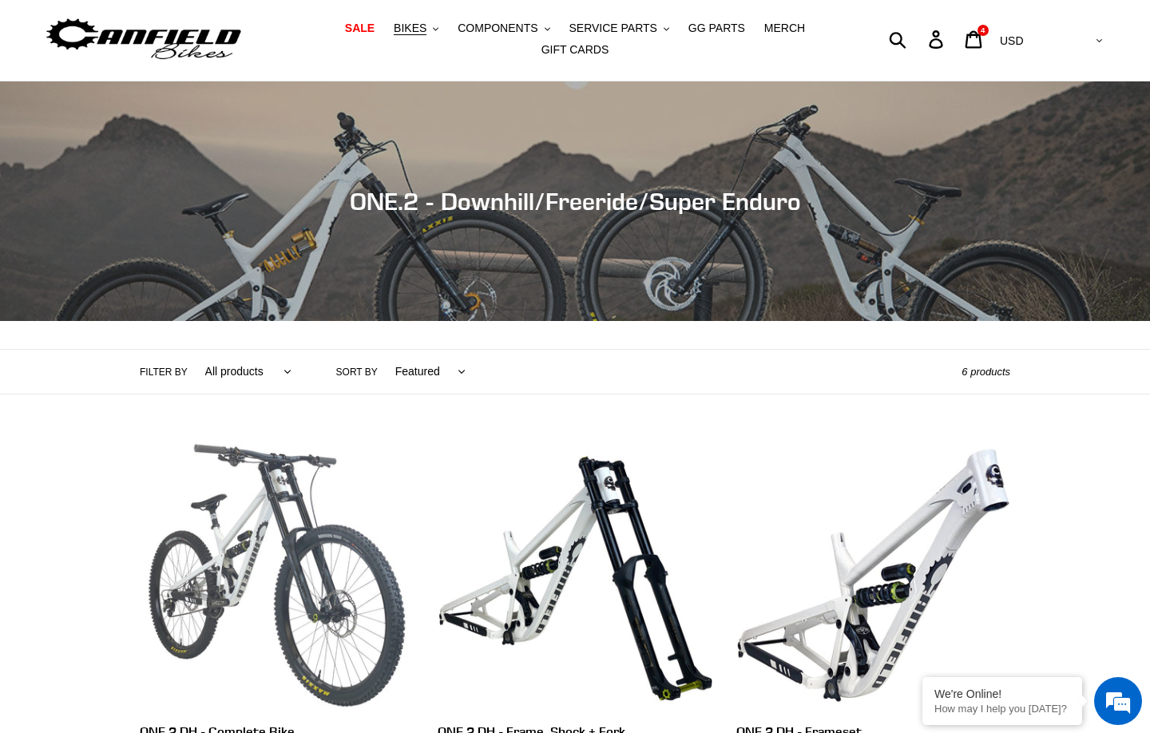
click at [282, 462] on link "ONE.2 DH - Complete Bike" at bounding box center [277, 625] width 274 height 374
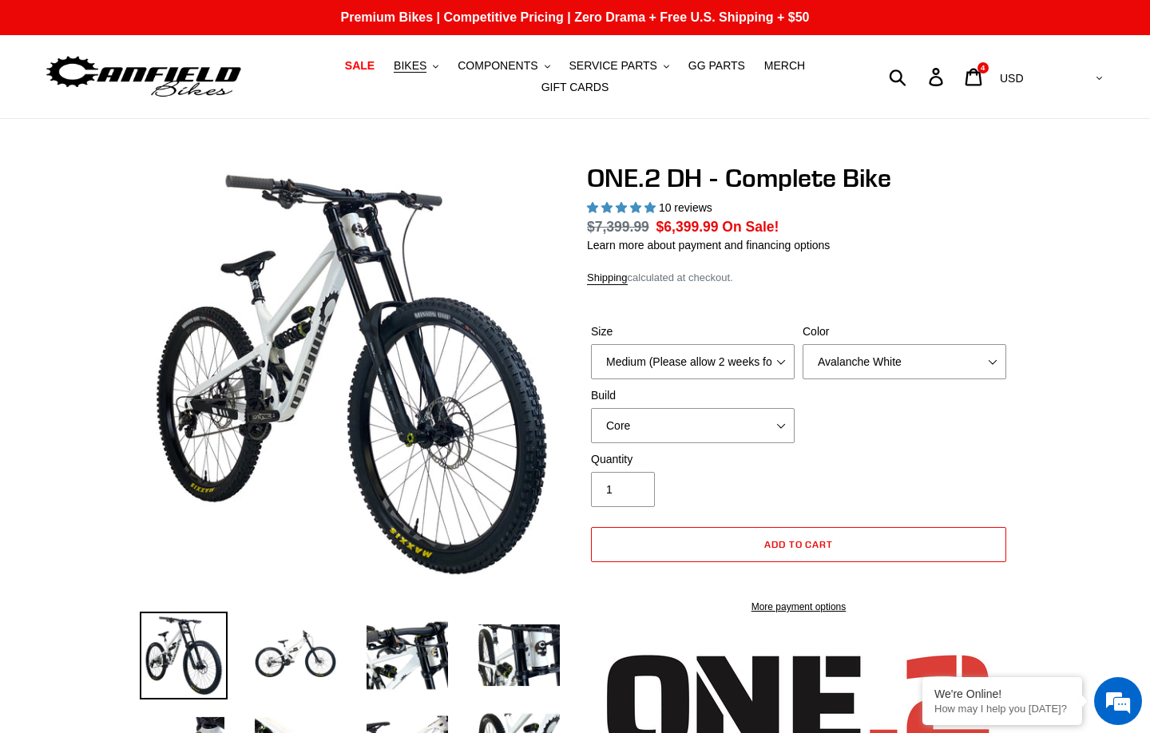
select select "highest-rating"
click at [753, 429] on select "Core Pro" at bounding box center [693, 425] width 204 height 35
click at [591, 427] on select "Core Pro" at bounding box center [693, 425] width 204 height 35
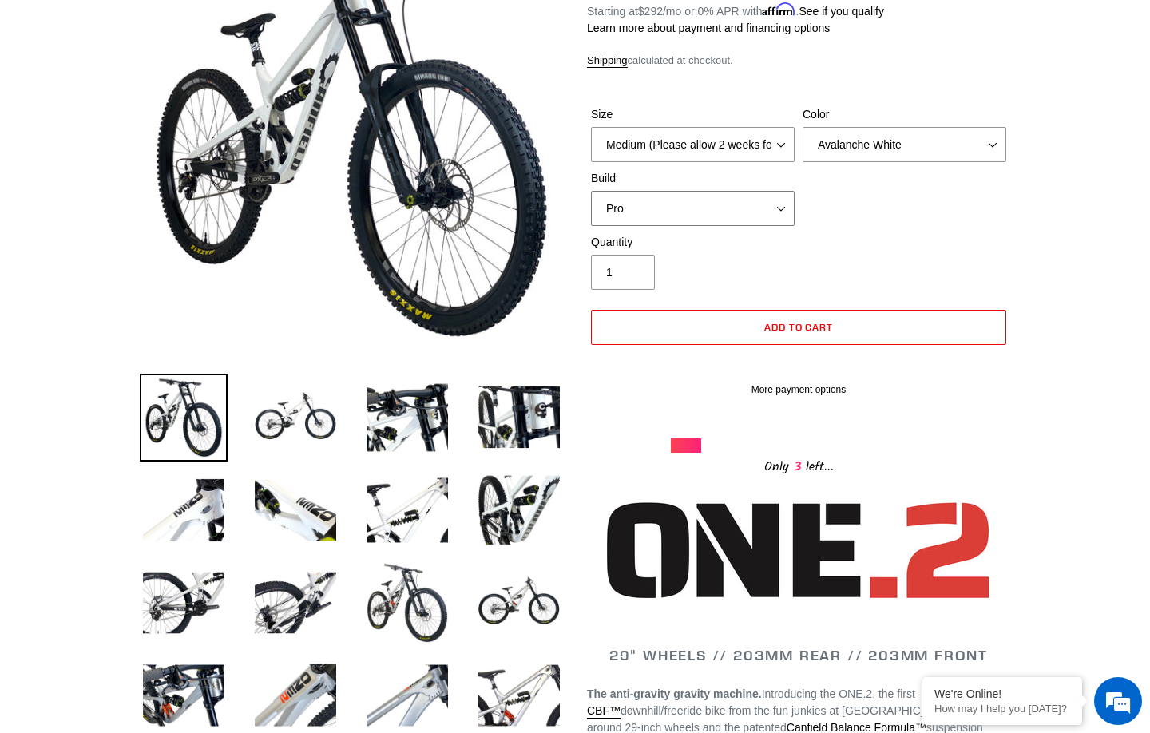
scroll to position [165, 0]
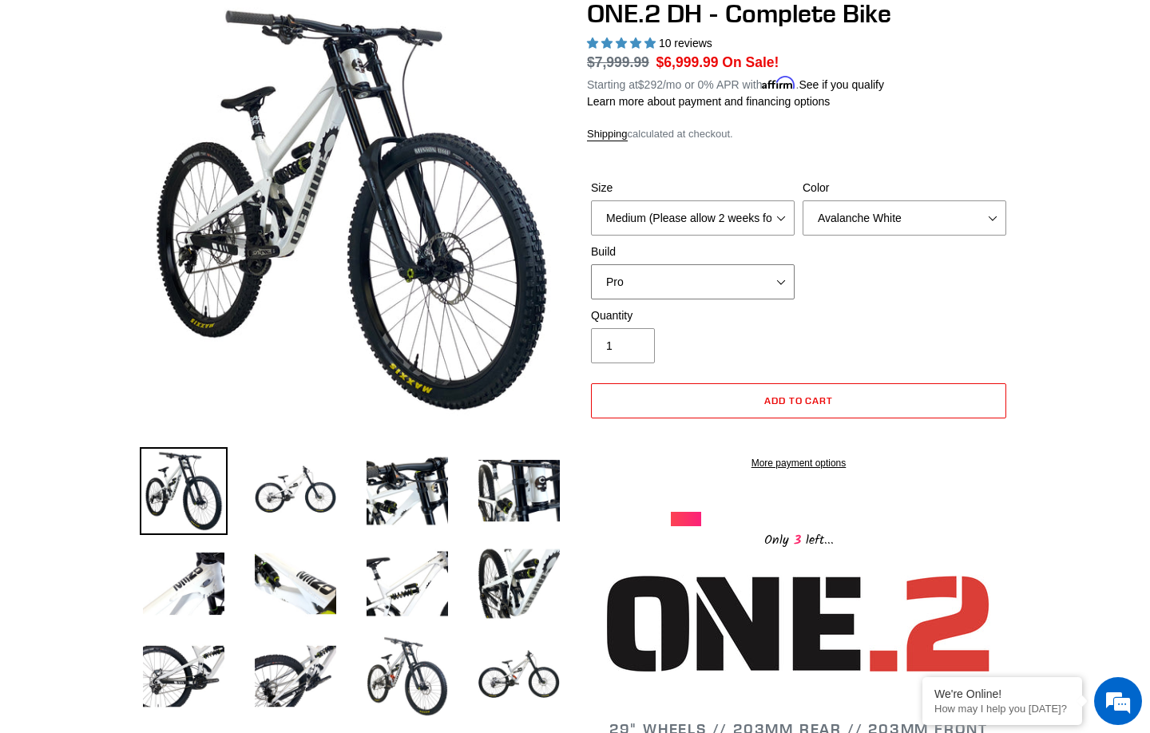
click at [771, 281] on select "Core Pro" at bounding box center [693, 281] width 204 height 35
select select "Core"
click at [591, 264] on select "Core Pro" at bounding box center [693, 281] width 204 height 35
